Goal: Task Accomplishment & Management: Manage account settings

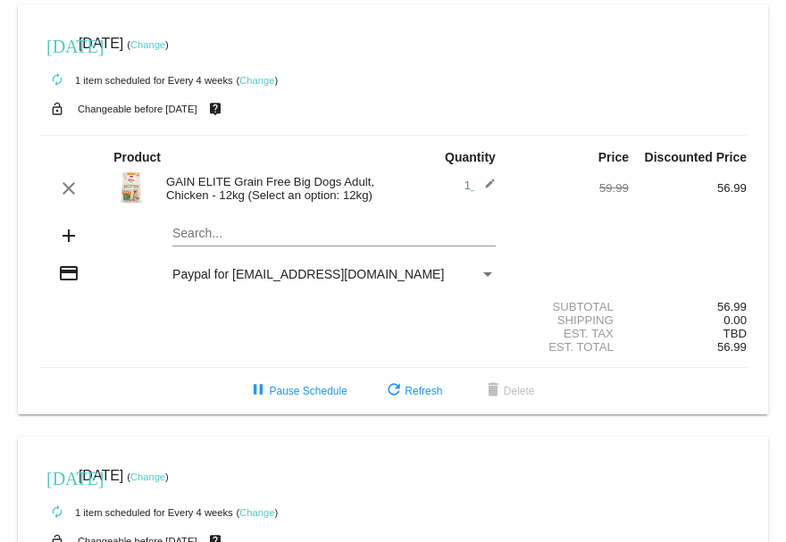
click at [257, 79] on link "Change" at bounding box center [256, 80] width 35 height 11
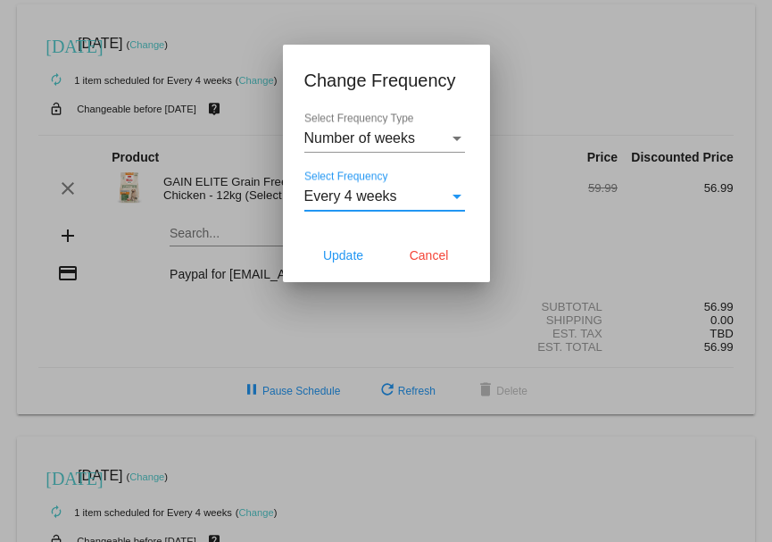
click at [453, 191] on div "Select Frequency" at bounding box center [457, 196] width 16 height 16
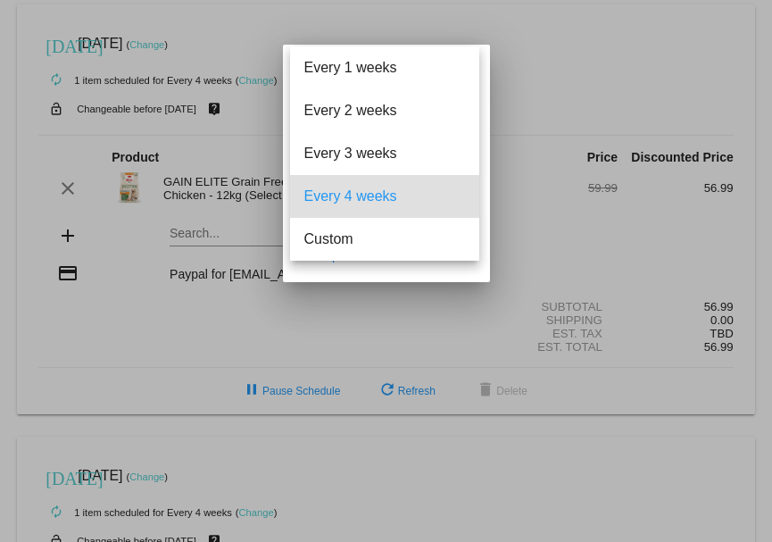
drag, startPoint x: 483, startPoint y: 147, endPoint x: 481, endPoint y: 177, distance: 29.5
click at [481, 177] on div at bounding box center [386, 271] width 772 height 542
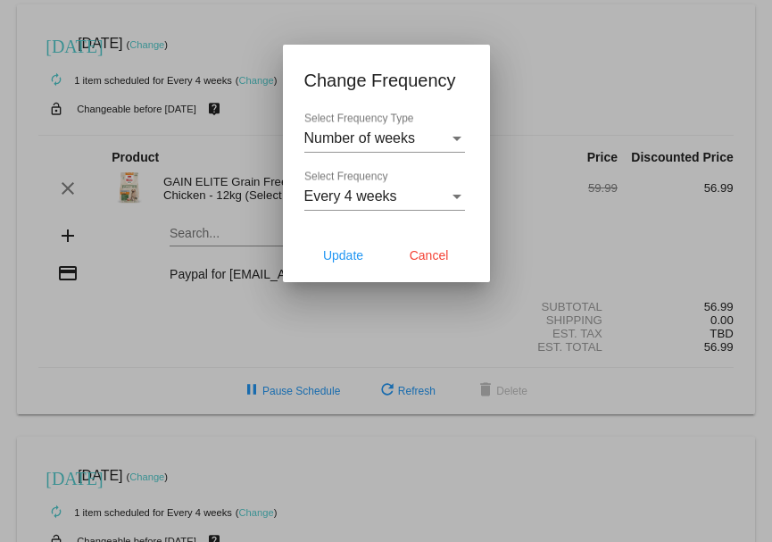
click at [446, 192] on div "Every 4 weeks" at bounding box center [377, 196] width 145 height 16
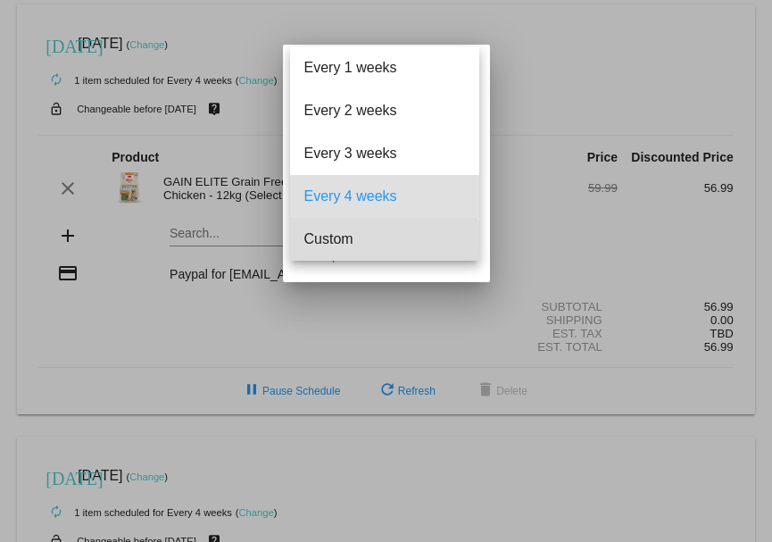
click at [327, 245] on span "Custom" at bounding box center [385, 239] width 161 height 43
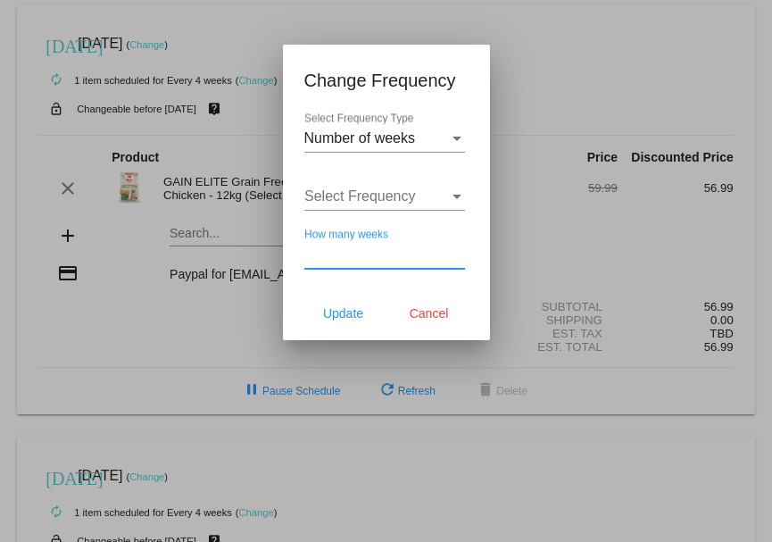
click at [332, 248] on input "How many weeks" at bounding box center [385, 254] width 161 height 16
type input "6"
click at [341, 308] on span "Update" at bounding box center [343, 313] width 40 height 14
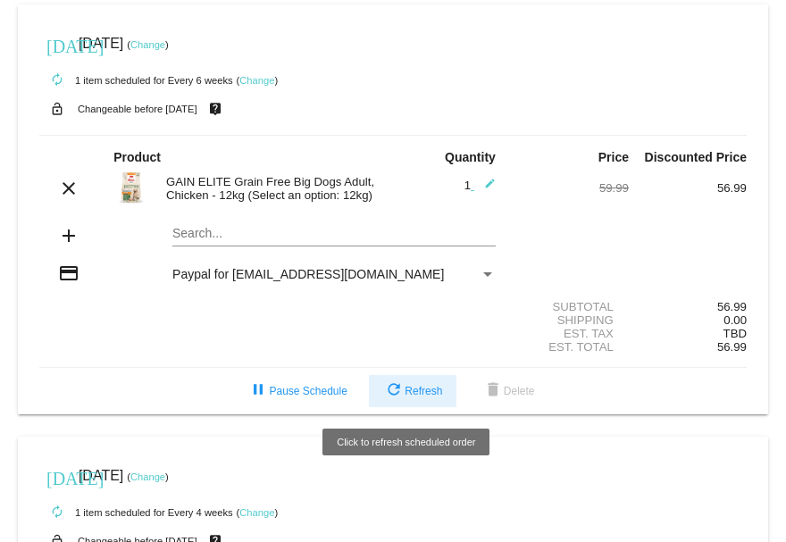
click at [380, 377] on button "refresh Refresh" at bounding box center [413, 391] width 88 height 32
